Goal: Task Accomplishment & Management: Manage account settings

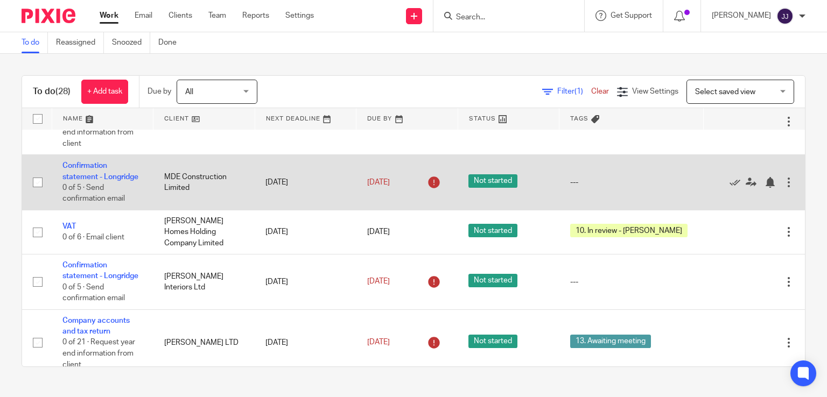
scroll to position [54, 0]
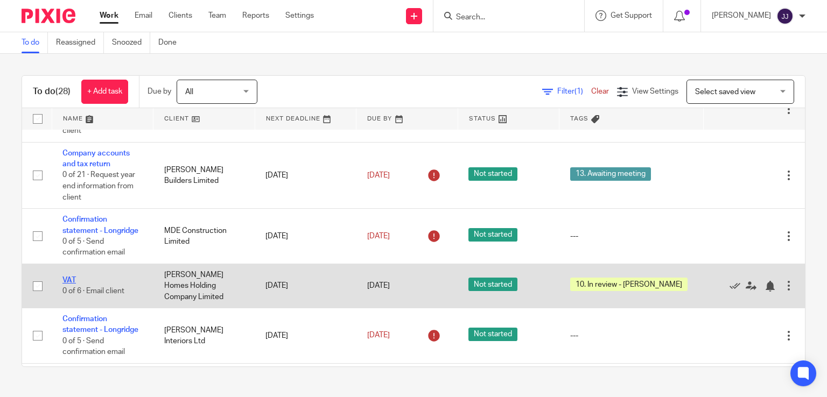
click at [72, 279] on link "VAT" at bounding box center [68, 281] width 13 height 8
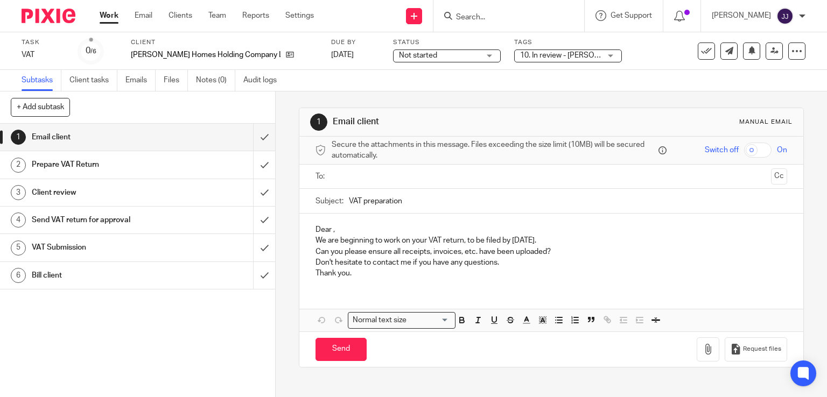
click at [103, 20] on link "Work" at bounding box center [109, 15] width 19 height 11
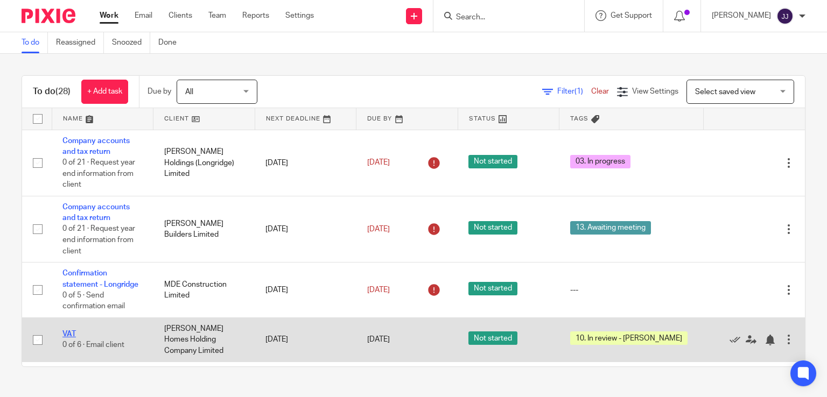
click at [71, 334] on link "VAT" at bounding box center [68, 335] width 13 height 8
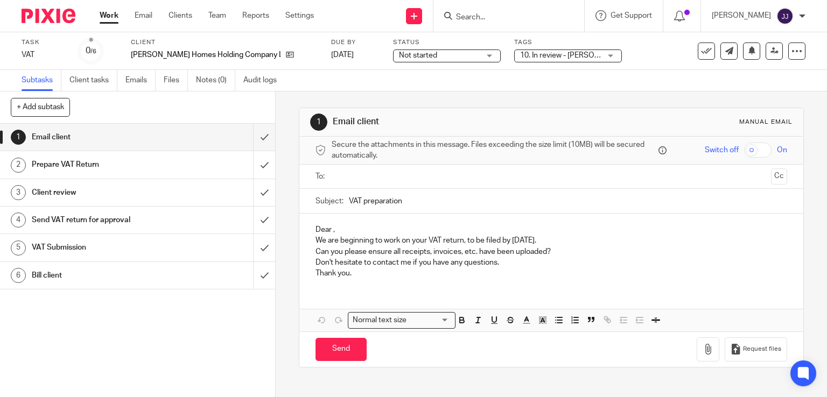
click at [550, 57] on span "10. In review - [PERSON_NAME]" at bounding box center [573, 56] width 107 height 8
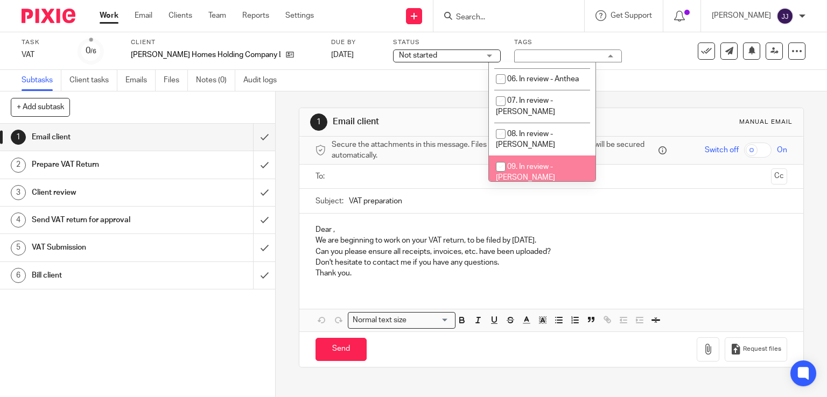
scroll to position [211, 0]
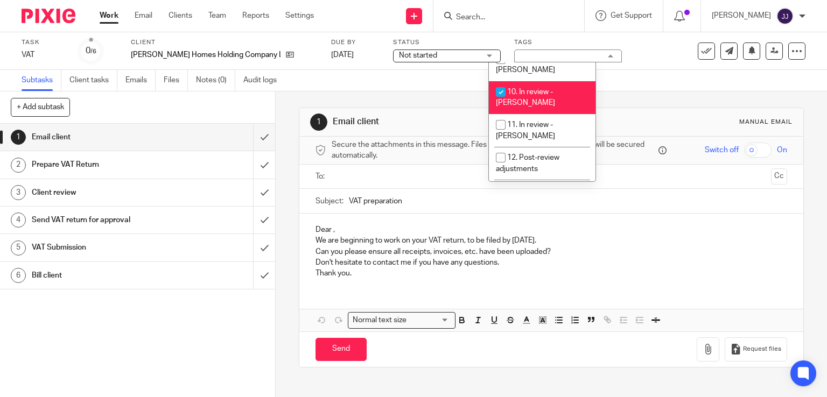
click at [543, 81] on li "10. In review - [PERSON_NAME]" at bounding box center [542, 97] width 107 height 33
checkbox input "false"
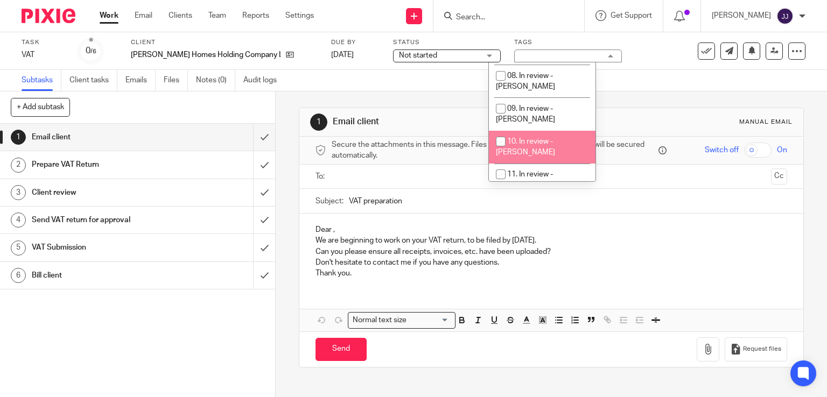
scroll to position [215, 0]
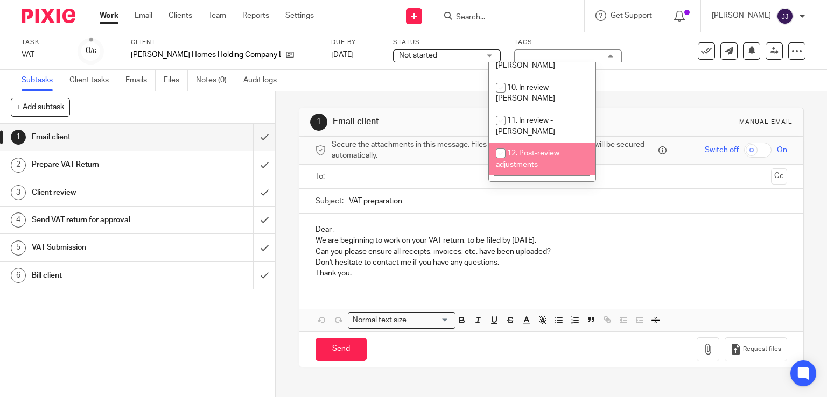
click at [552, 143] on li "12. Post-review adjustments" at bounding box center [542, 159] width 107 height 33
checkbox input "true"
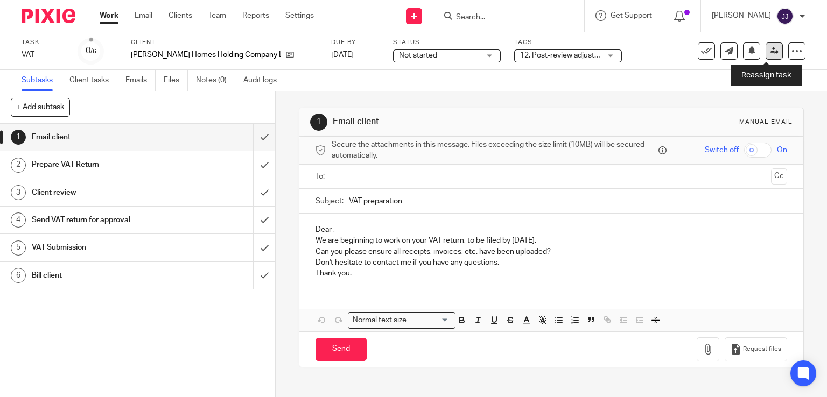
click at [766, 57] on link at bounding box center [774, 51] width 17 height 17
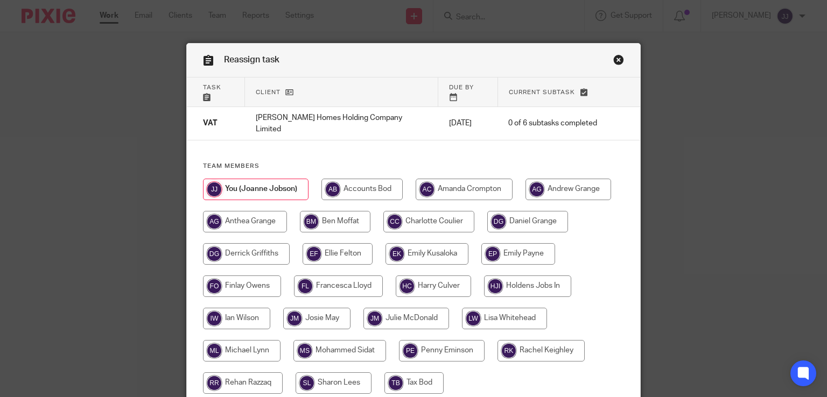
click at [349, 243] on input "radio" at bounding box center [338, 254] width 70 height 22
radio input "true"
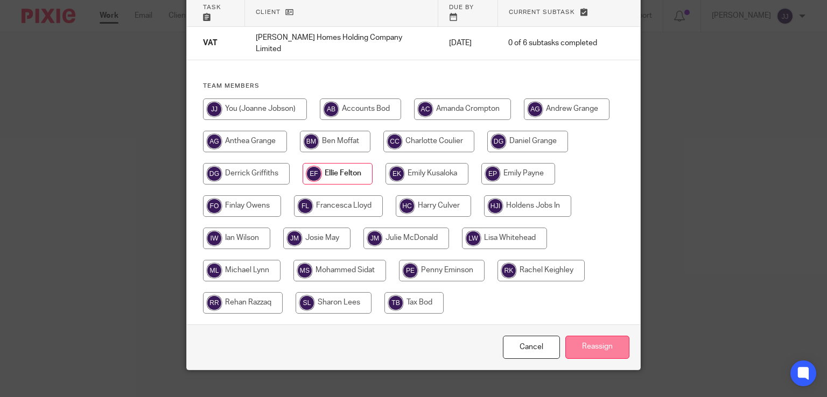
click at [578, 336] on input "Reassign" at bounding box center [597, 347] width 64 height 23
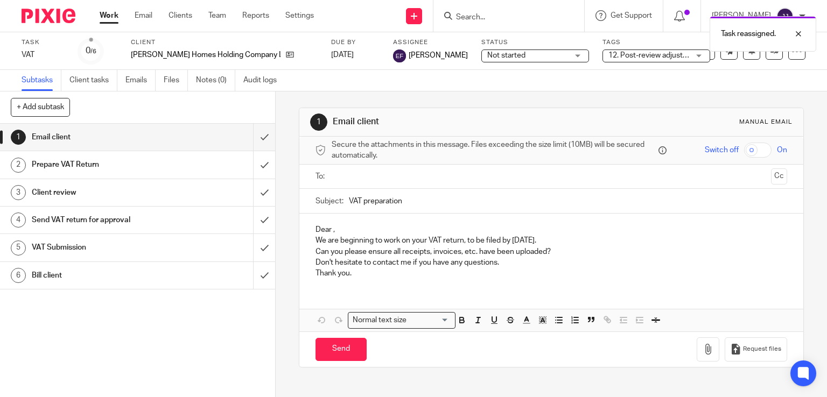
click at [103, 16] on link "Work" at bounding box center [109, 15] width 19 height 11
